Goal: Task Accomplishment & Management: Manage account settings

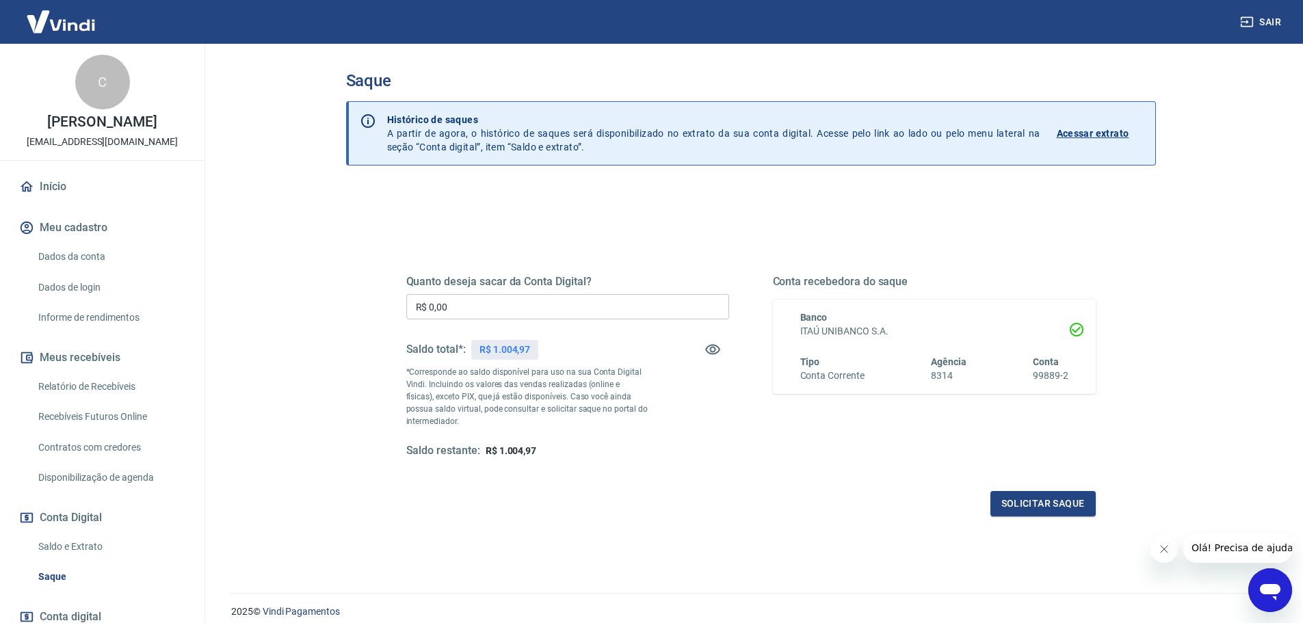
click at [512, 315] on input "R$ 0,00" at bounding box center [567, 306] width 323 height 25
type input "R$ 1.004,00"
click at [1082, 497] on button "Solicitar saque" at bounding box center [1043, 503] width 105 height 25
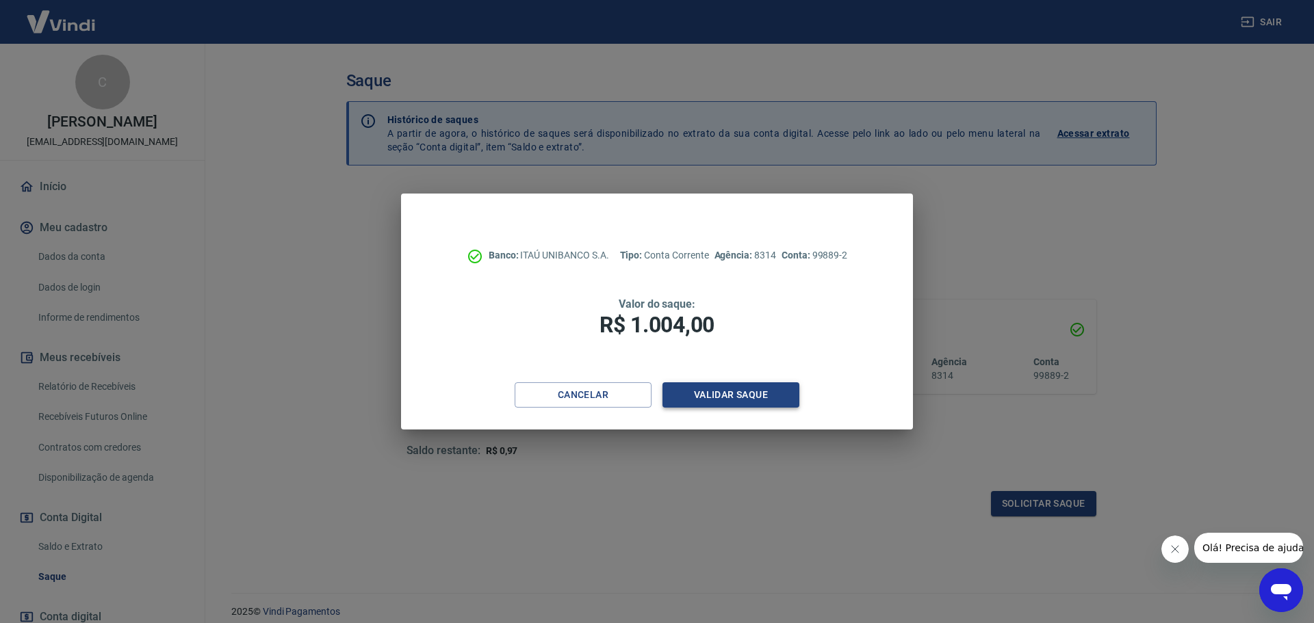
click at [757, 385] on button "Validar saque" at bounding box center [730, 394] width 137 height 25
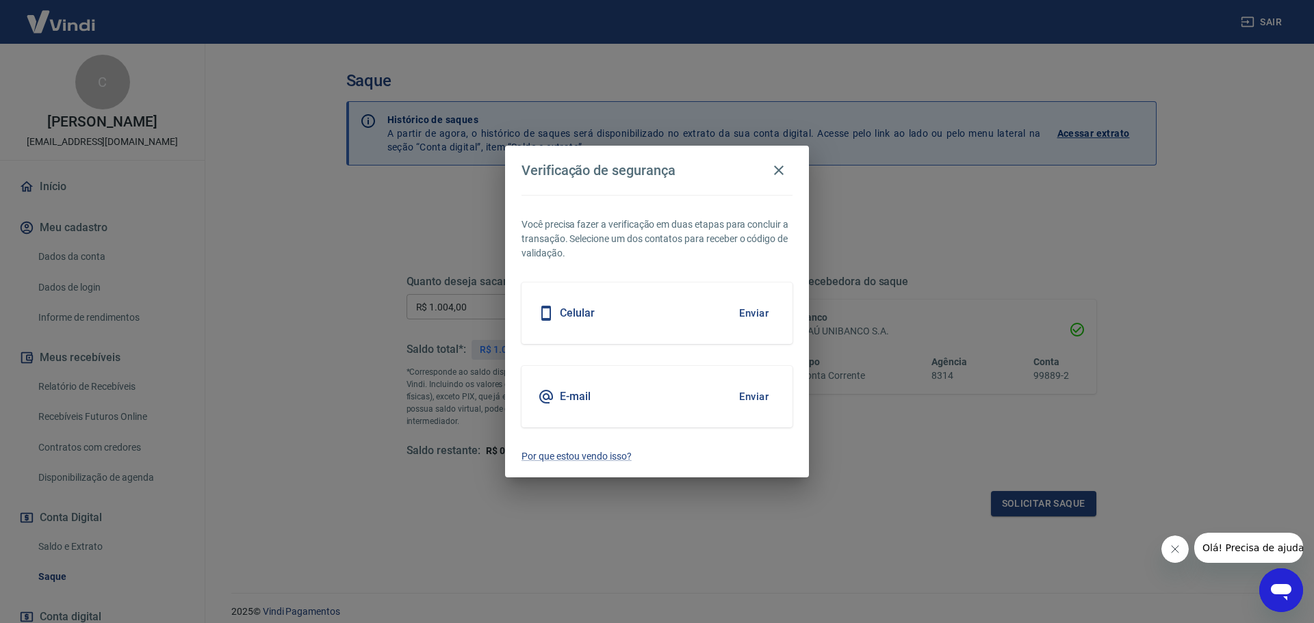
click at [758, 395] on button "Enviar" at bounding box center [753, 396] width 44 height 29
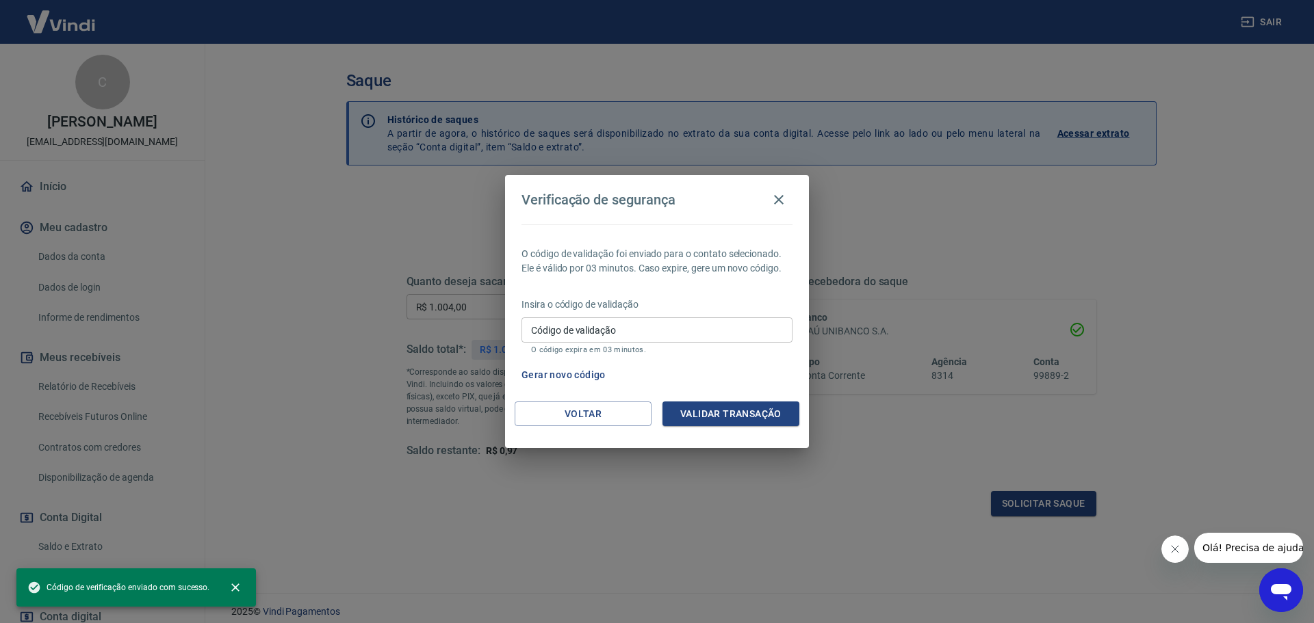
click at [665, 333] on input "Código de validação" at bounding box center [656, 329] width 271 height 25
